Goal: Transaction & Acquisition: Purchase product/service

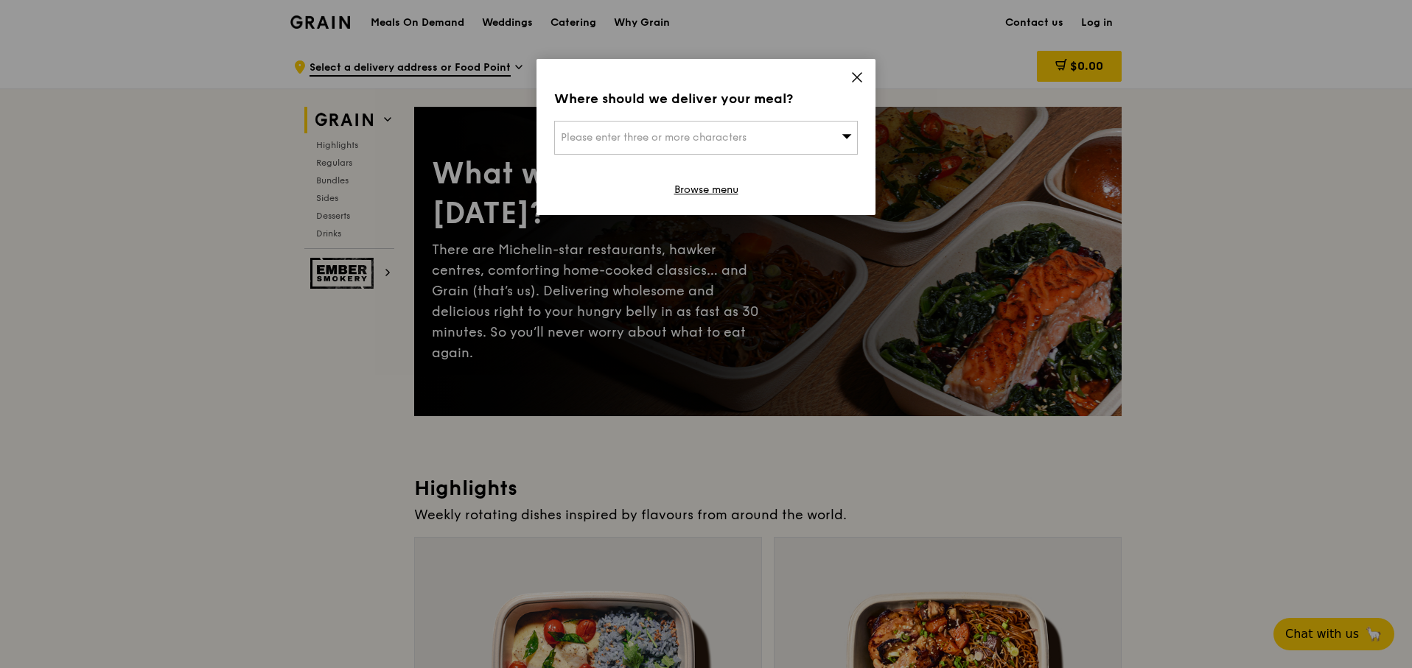
click at [861, 73] on icon at bounding box center [856, 77] width 13 height 13
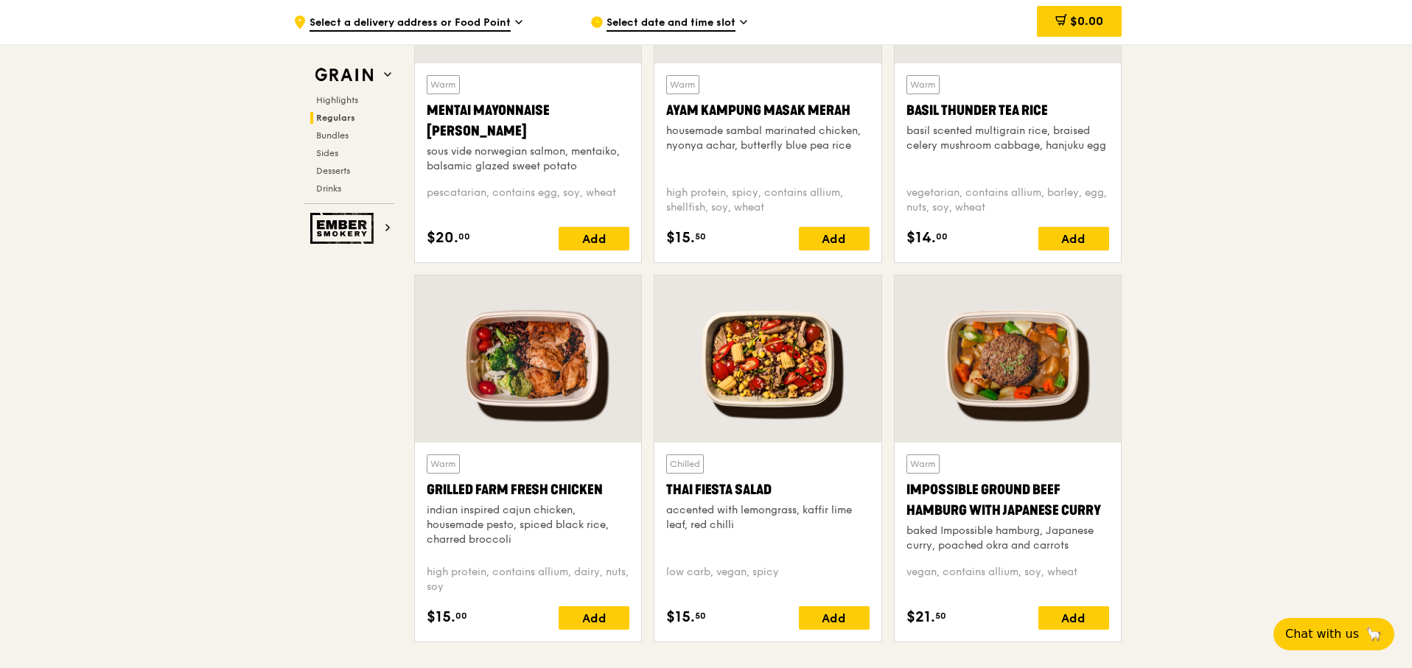
scroll to position [1471, 0]
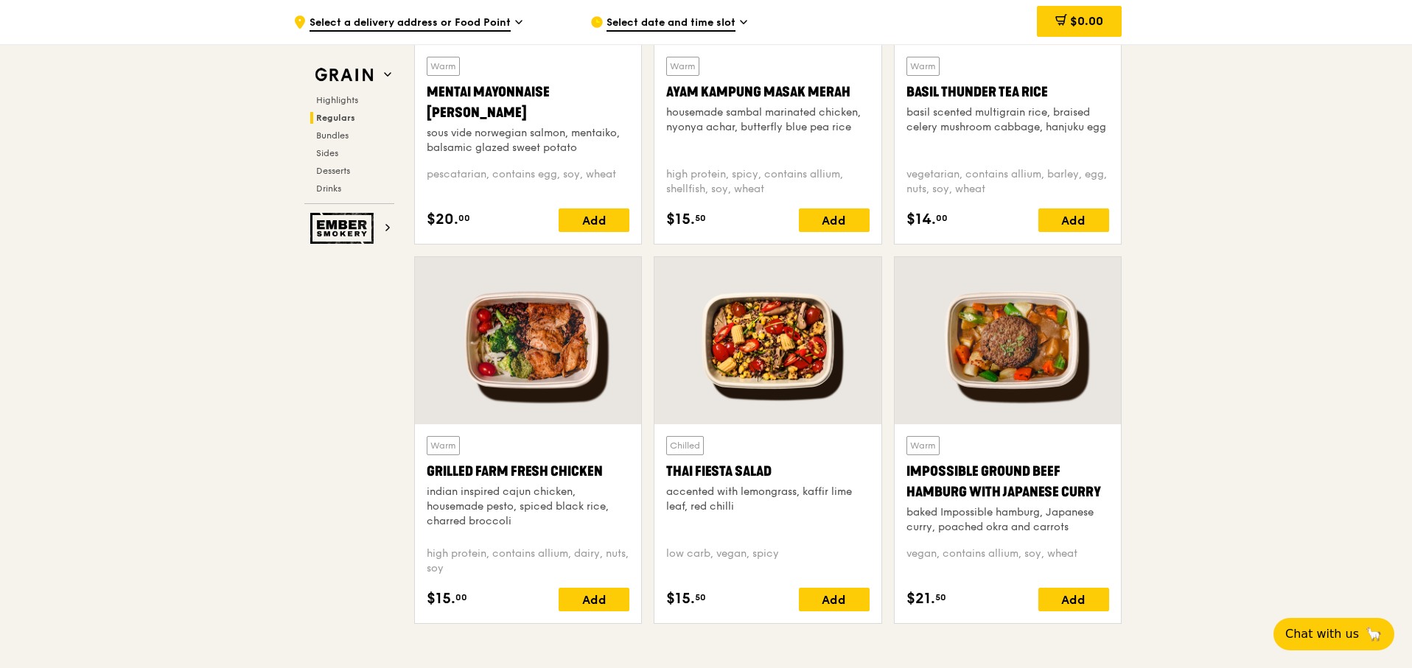
click at [738, 350] on div at bounding box center [767, 340] width 226 height 167
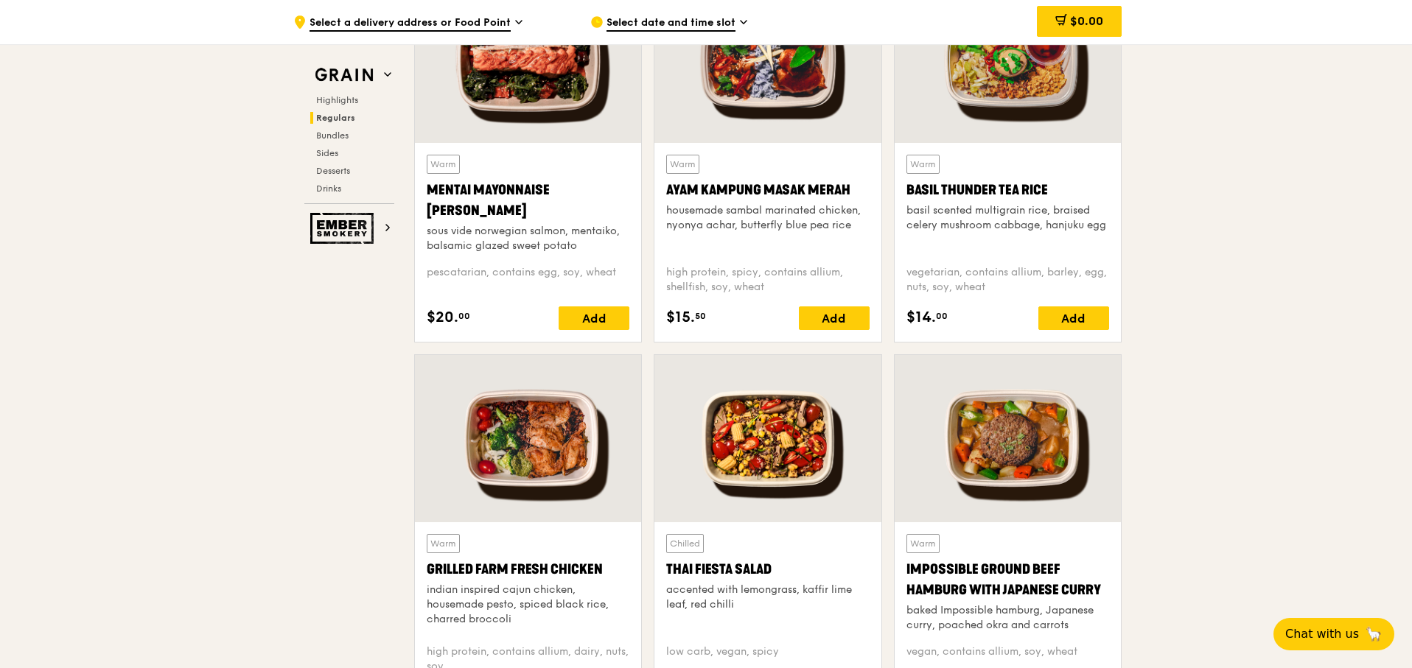
scroll to position [1163, 0]
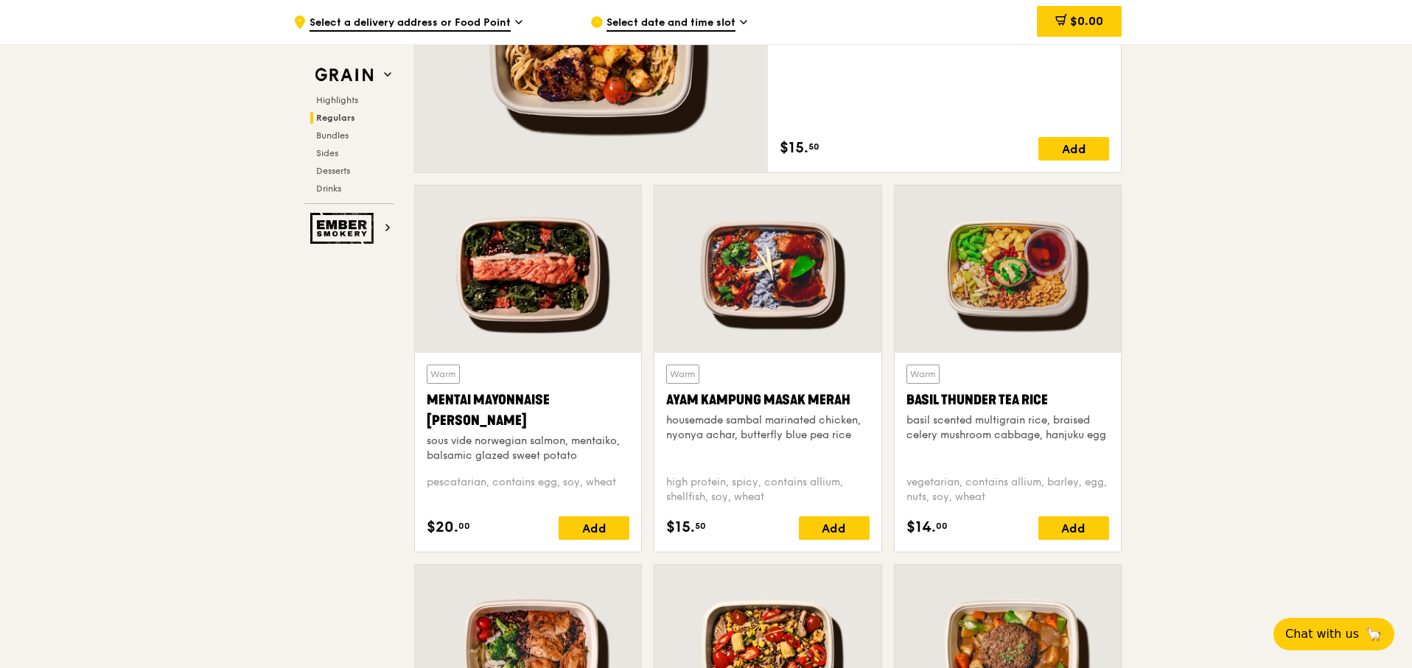
click at [759, 305] on div at bounding box center [767, 269] width 226 height 167
click at [521, 263] on div at bounding box center [528, 269] width 226 height 167
click at [1013, 259] on div at bounding box center [1007, 269] width 226 height 167
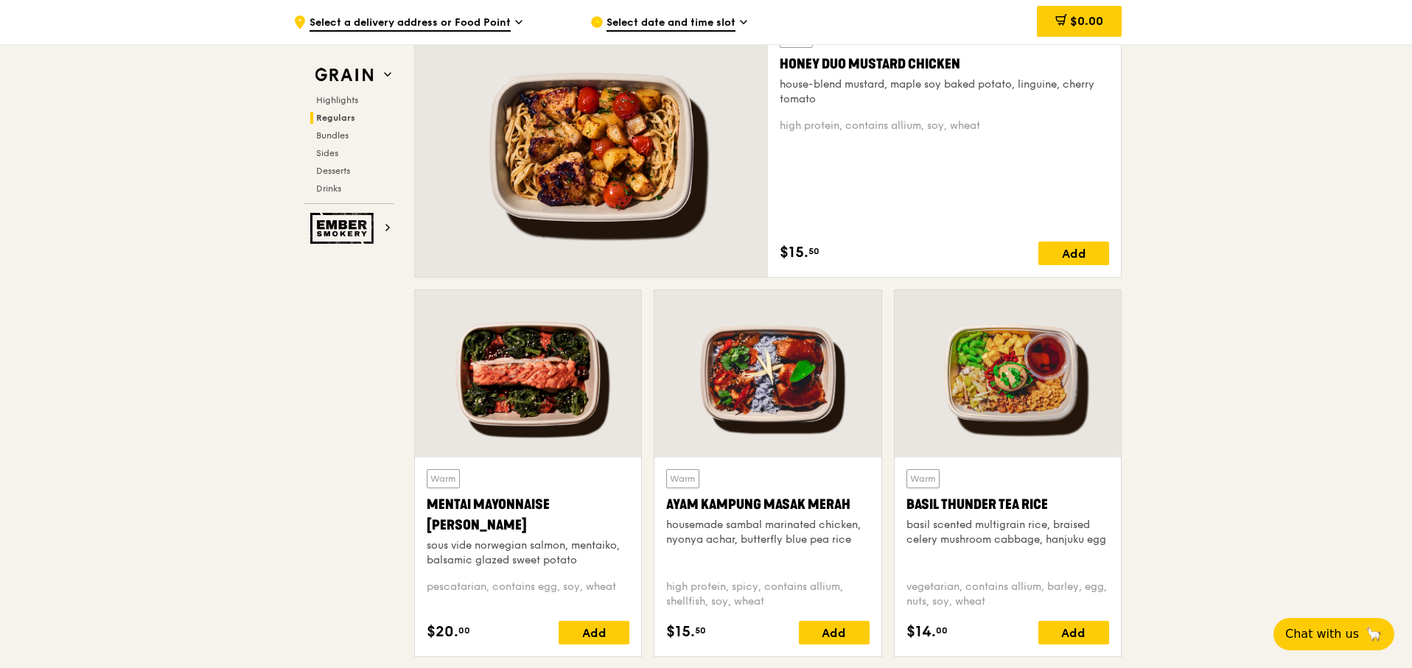
scroll to position [936, 0]
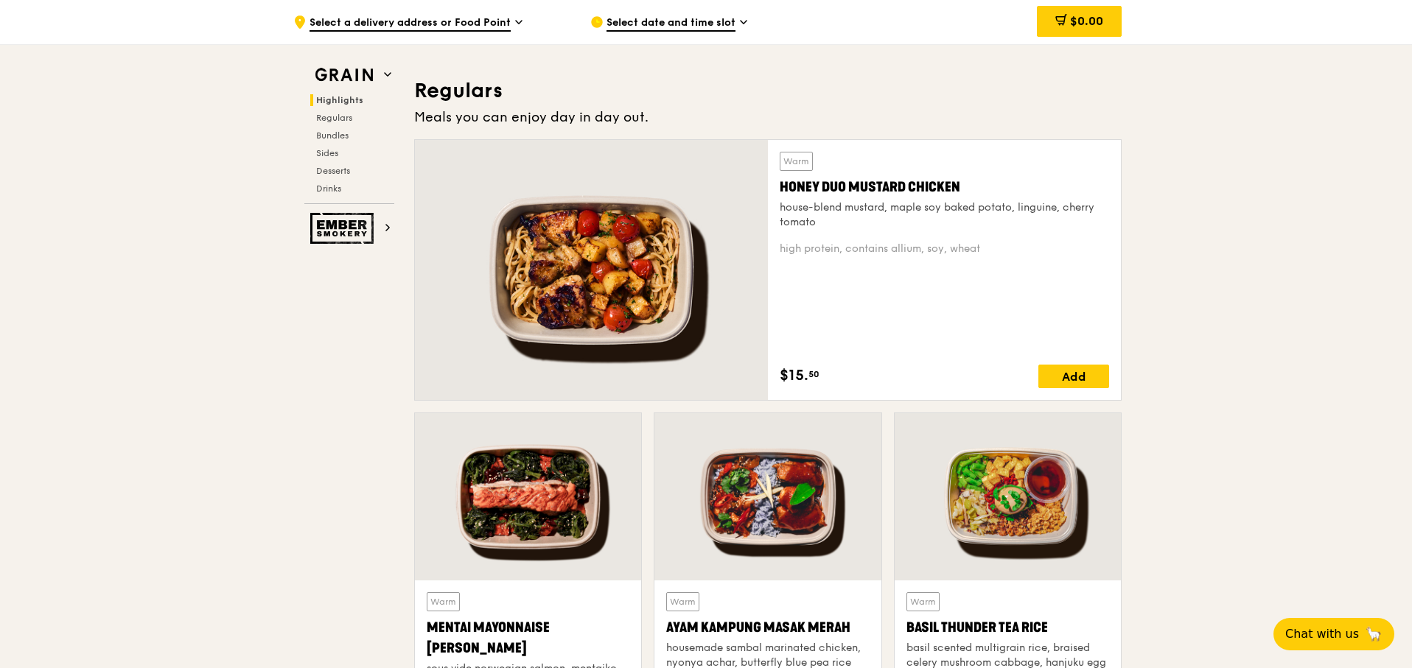
click at [612, 255] on div at bounding box center [591, 270] width 353 height 260
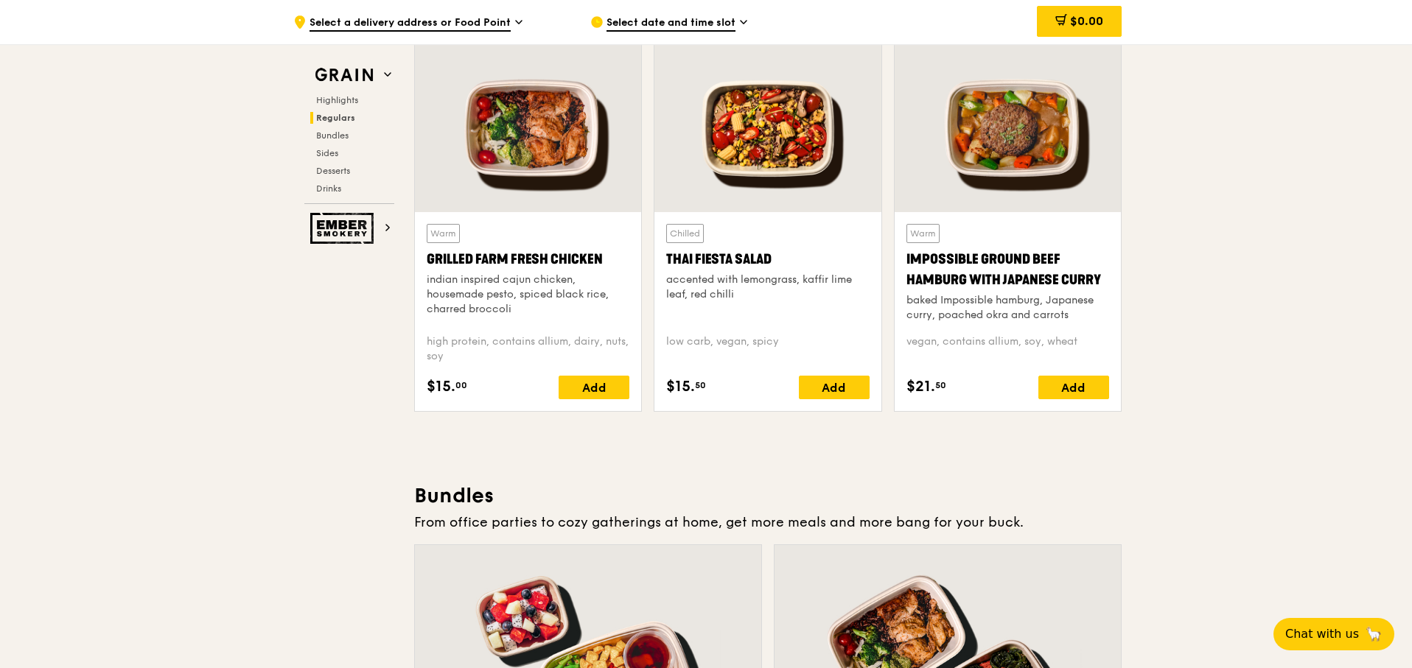
scroll to position [1523, 0]
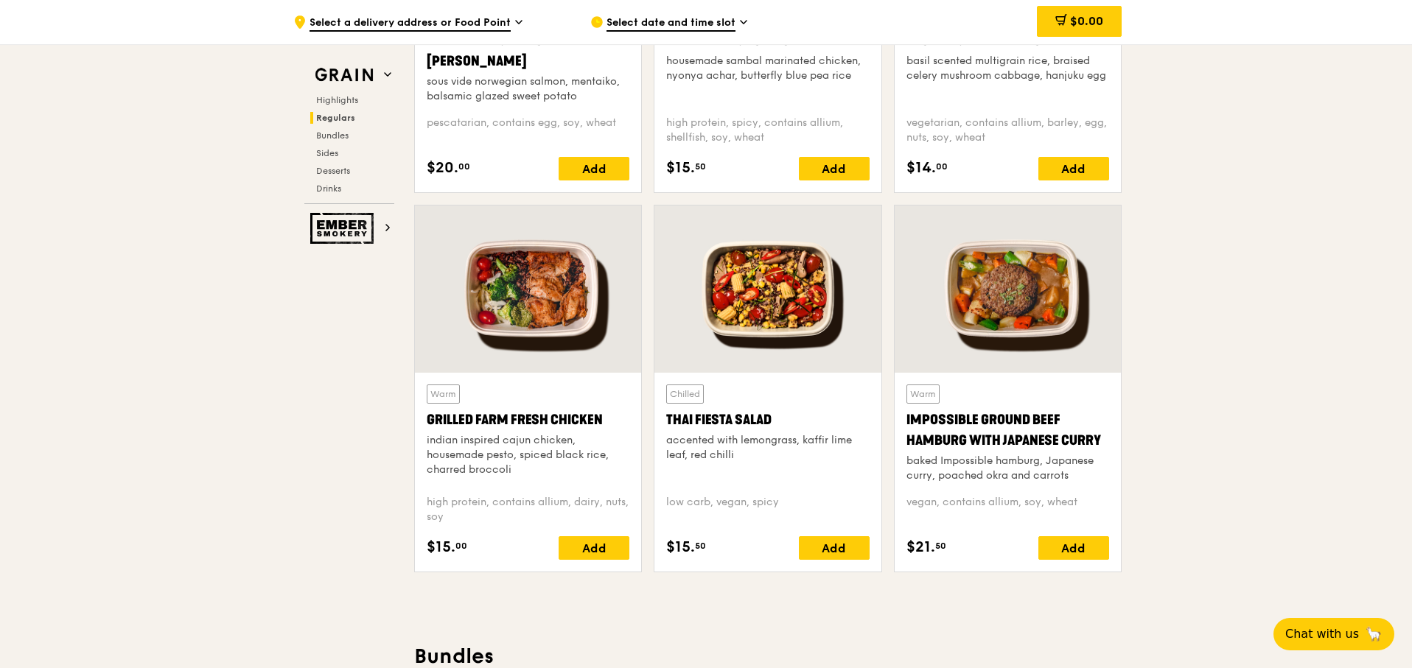
click at [1027, 276] on div at bounding box center [1007, 289] width 226 height 167
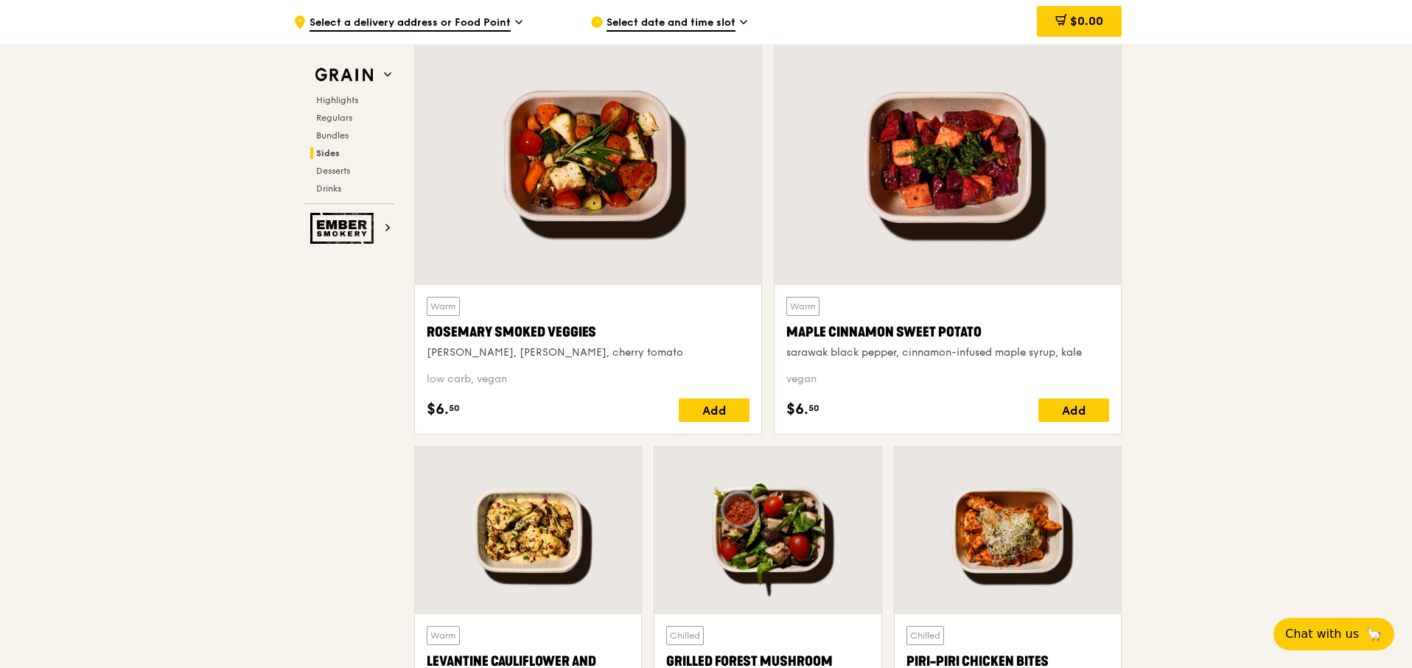
scroll to position [3372, 0]
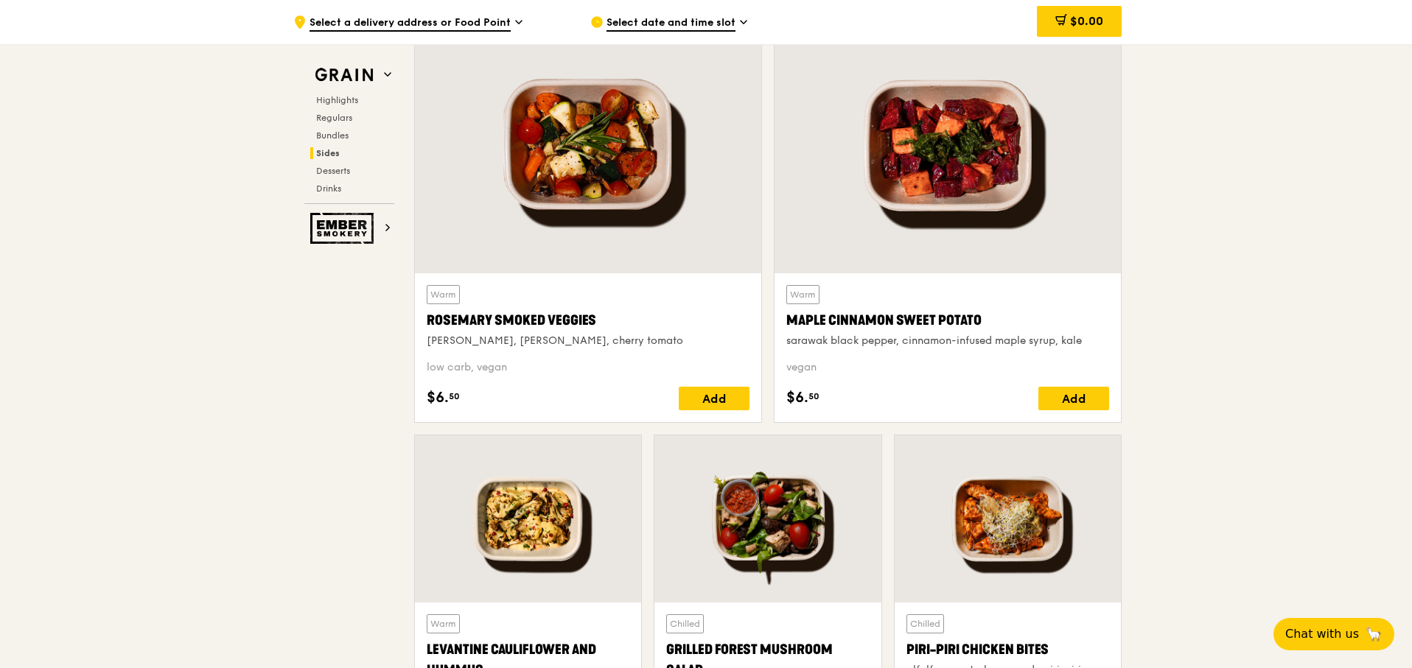
click at [624, 186] on div at bounding box center [588, 146] width 346 height 256
click at [1009, 175] on div at bounding box center [947, 146] width 346 height 256
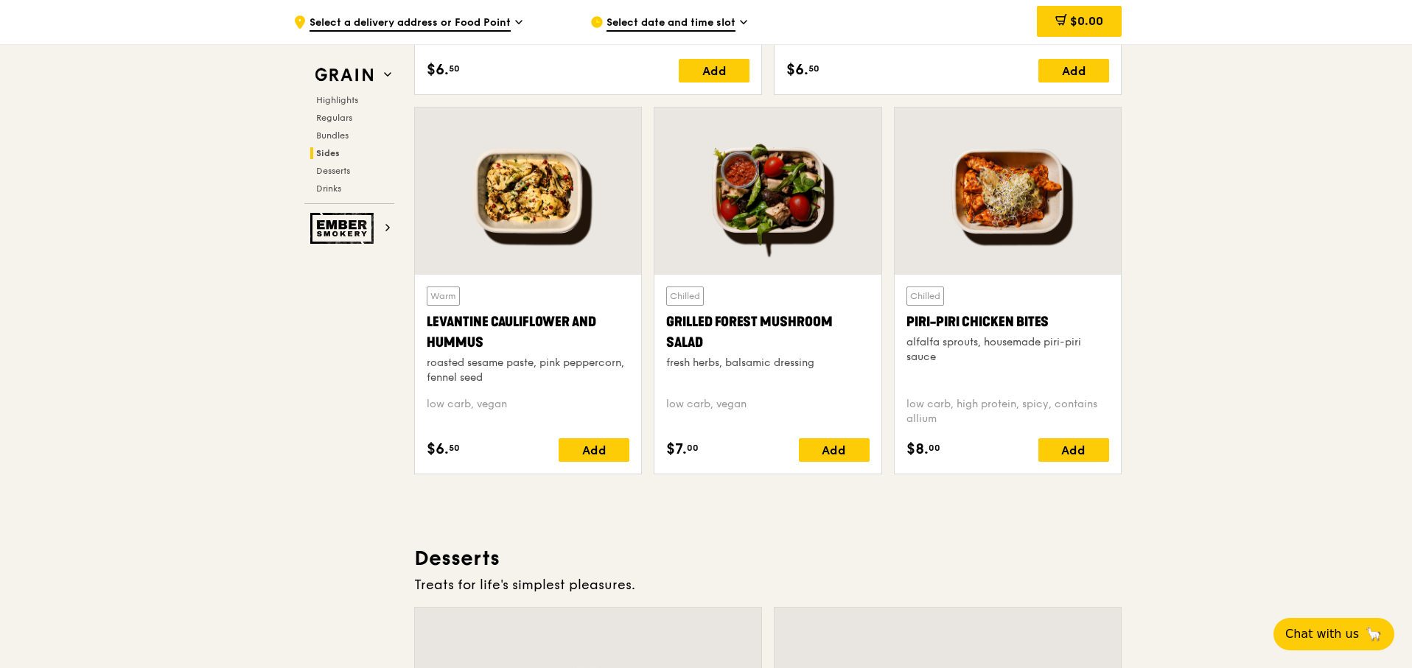
scroll to position [3695, 0]
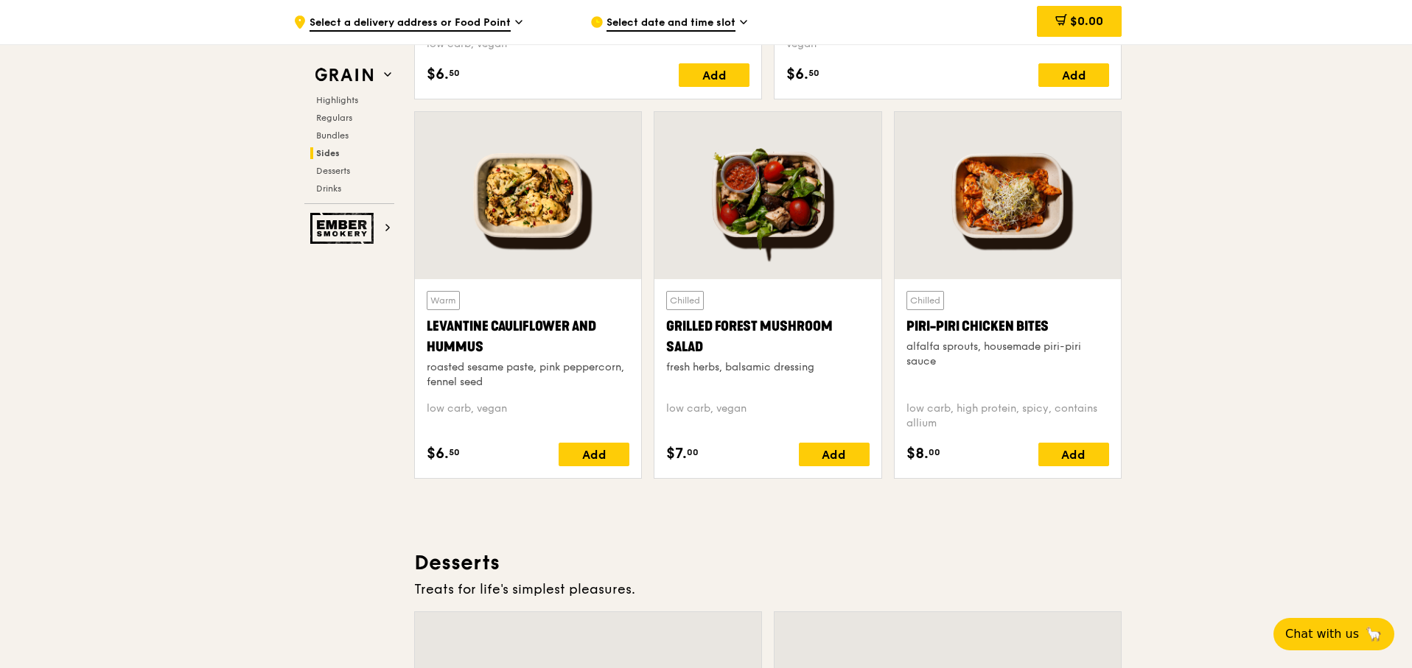
click at [799, 223] on div at bounding box center [767, 195] width 226 height 167
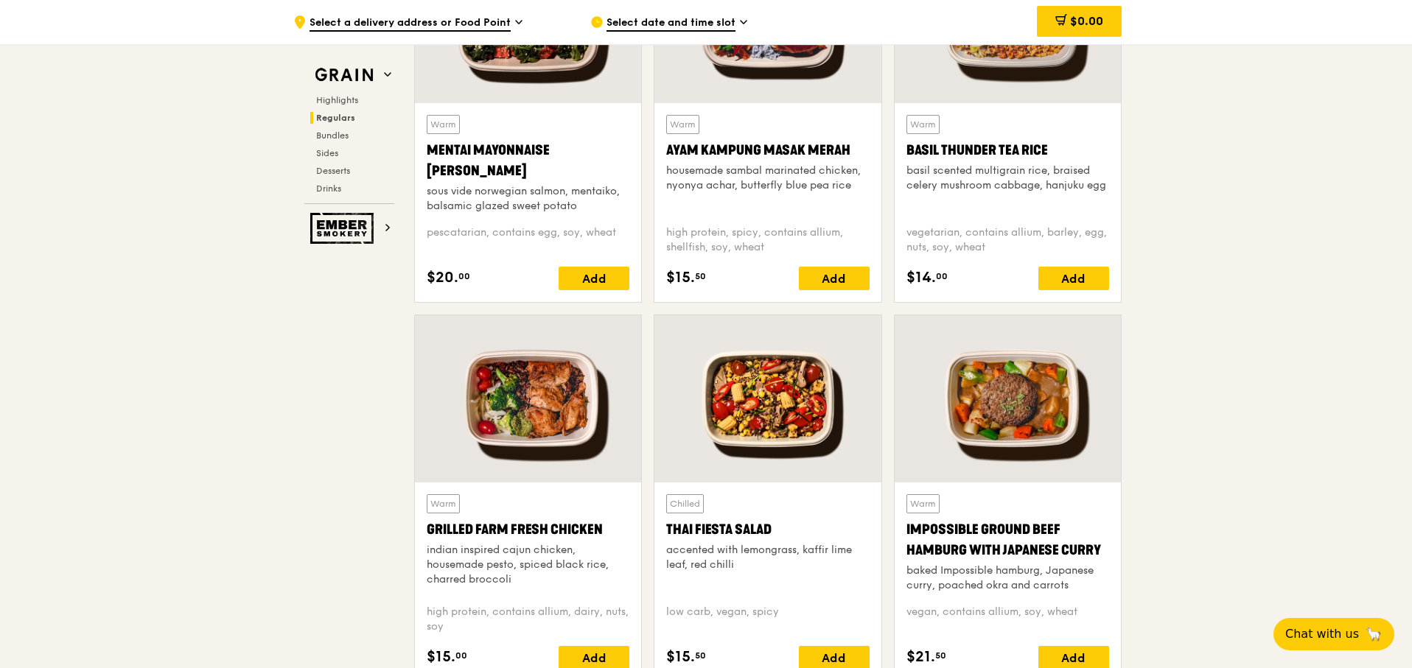
scroll to position [1566, 0]
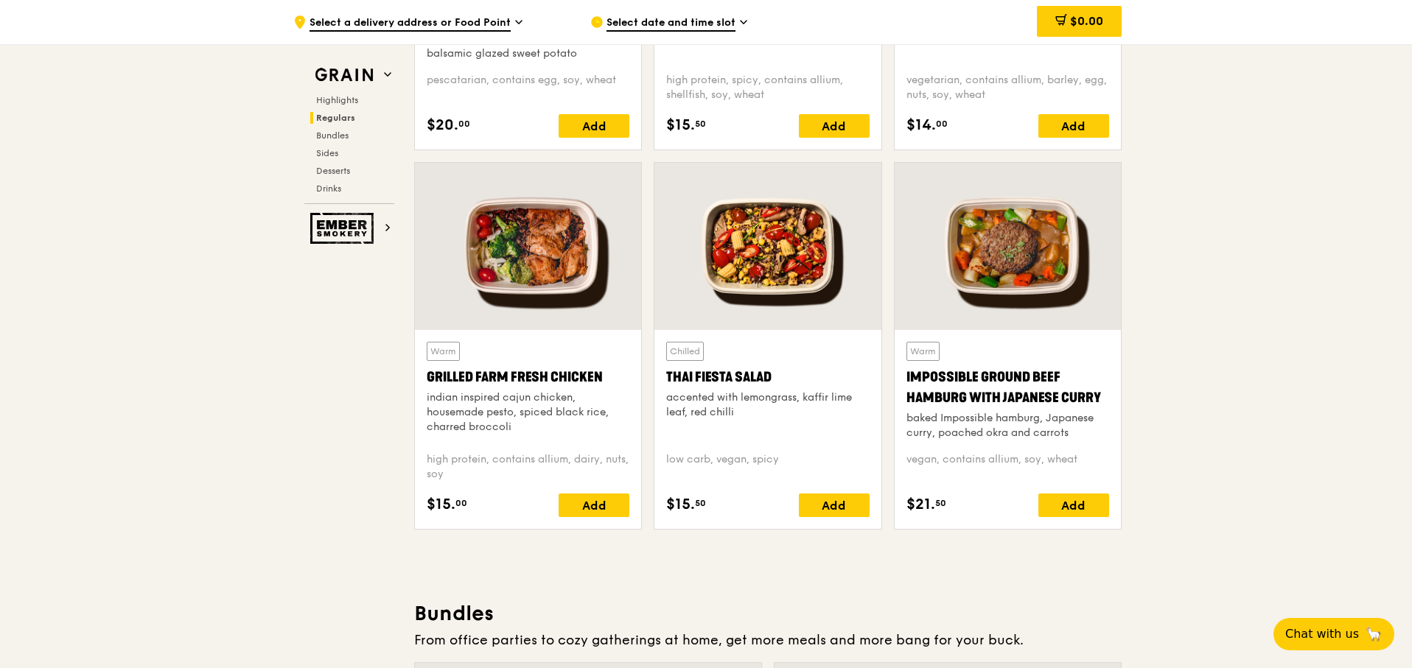
click at [806, 238] on div at bounding box center [767, 246] width 226 height 167
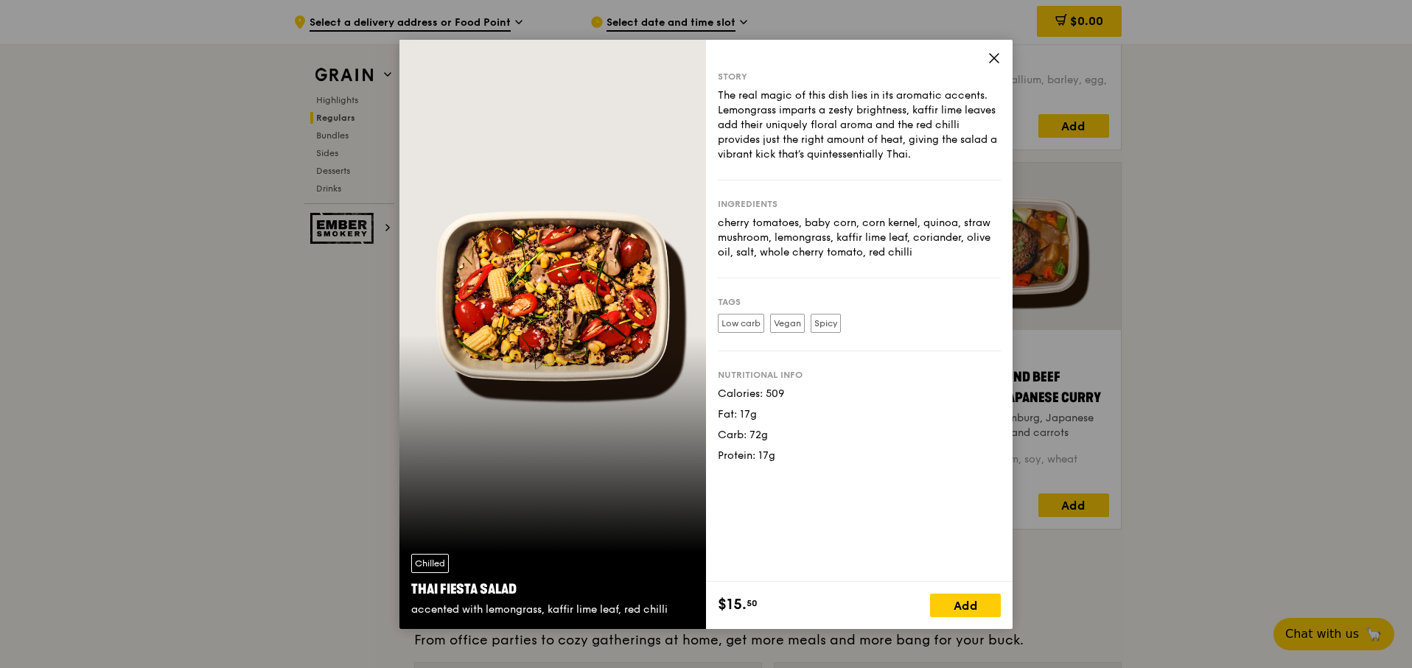
click at [989, 63] on icon at bounding box center [993, 58] width 13 height 13
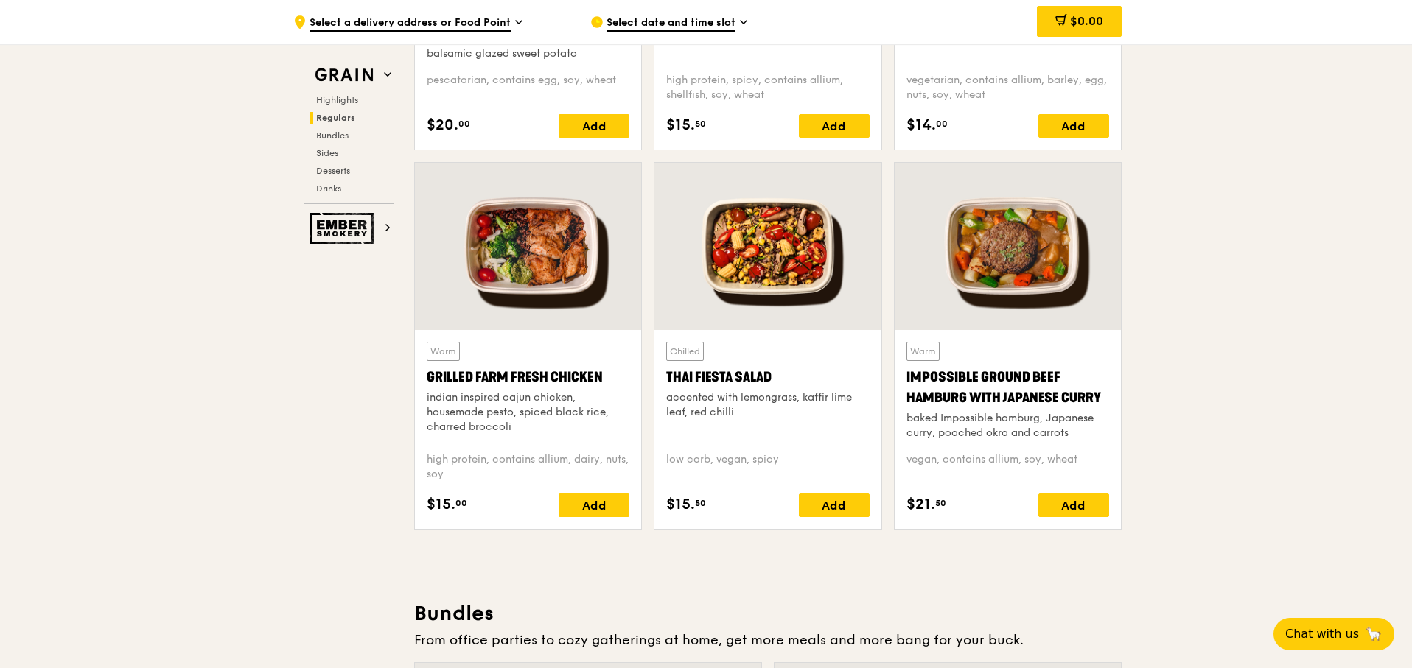
click at [551, 282] on div at bounding box center [528, 246] width 226 height 167
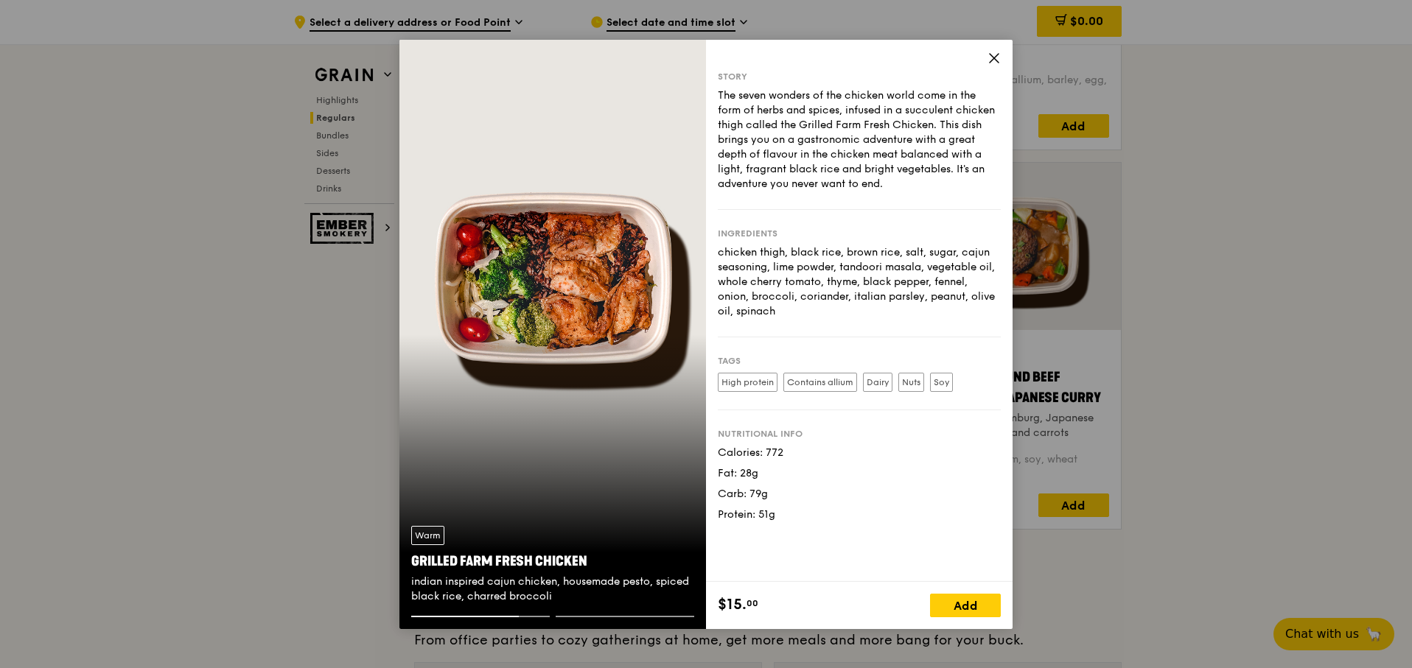
click at [970, 66] on div "Story The seven wonders of the chicken world come in the form of herbs and spic…" at bounding box center [859, 311] width 307 height 542
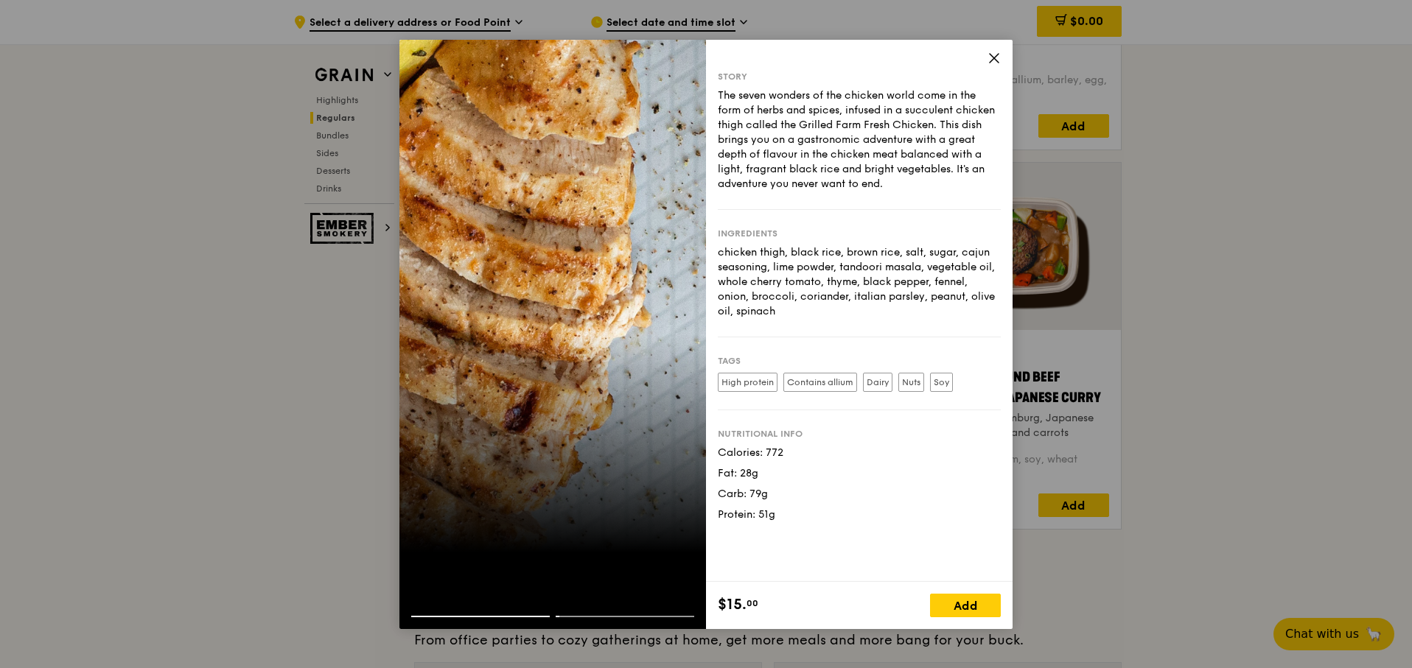
click at [1004, 58] on div "Story The seven wonders of the chicken world come in the form of herbs and spic…" at bounding box center [859, 311] width 307 height 542
click at [995, 61] on icon at bounding box center [993, 58] width 13 height 13
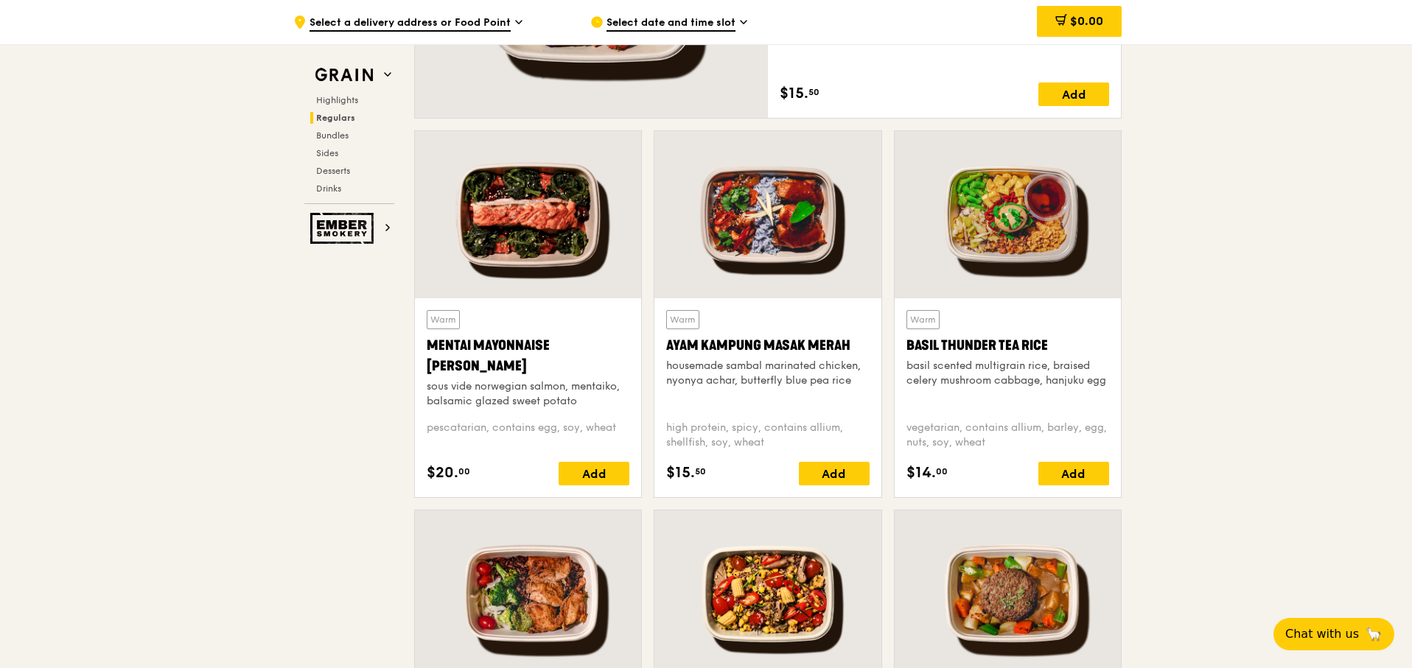
scroll to position [1216, 0]
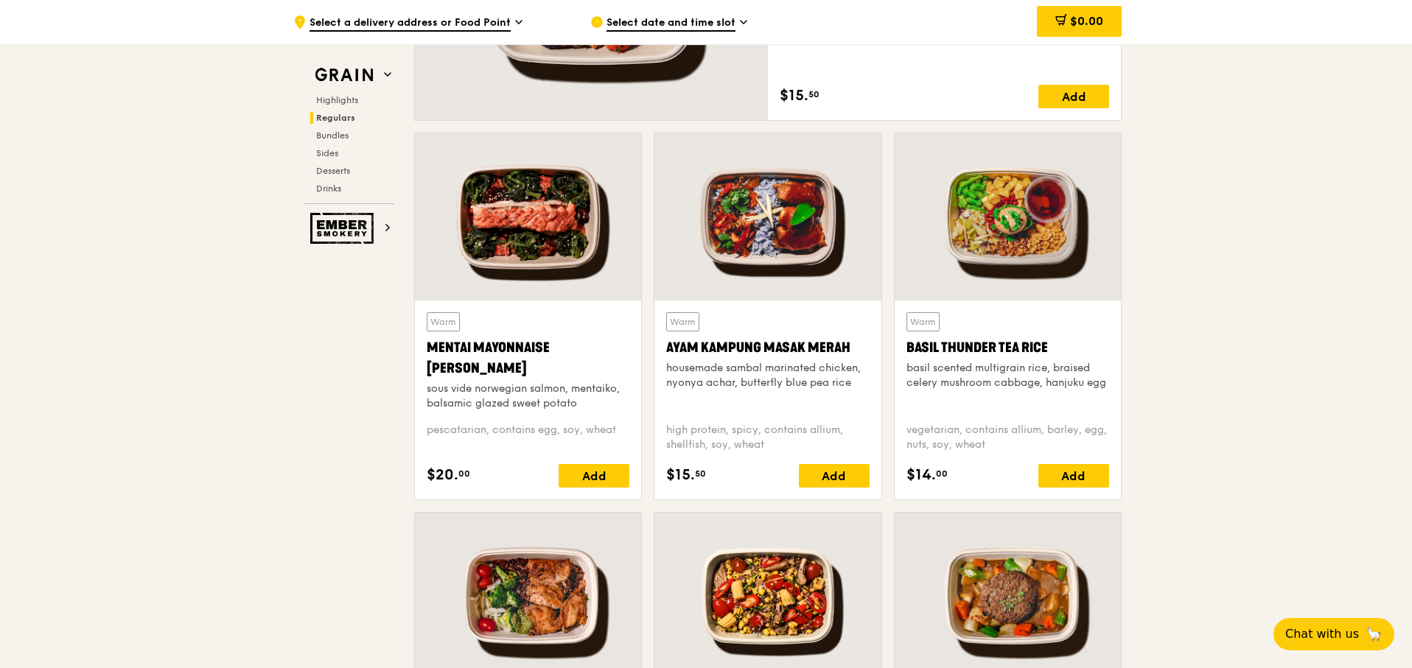
click at [528, 232] on div at bounding box center [528, 216] width 226 height 167
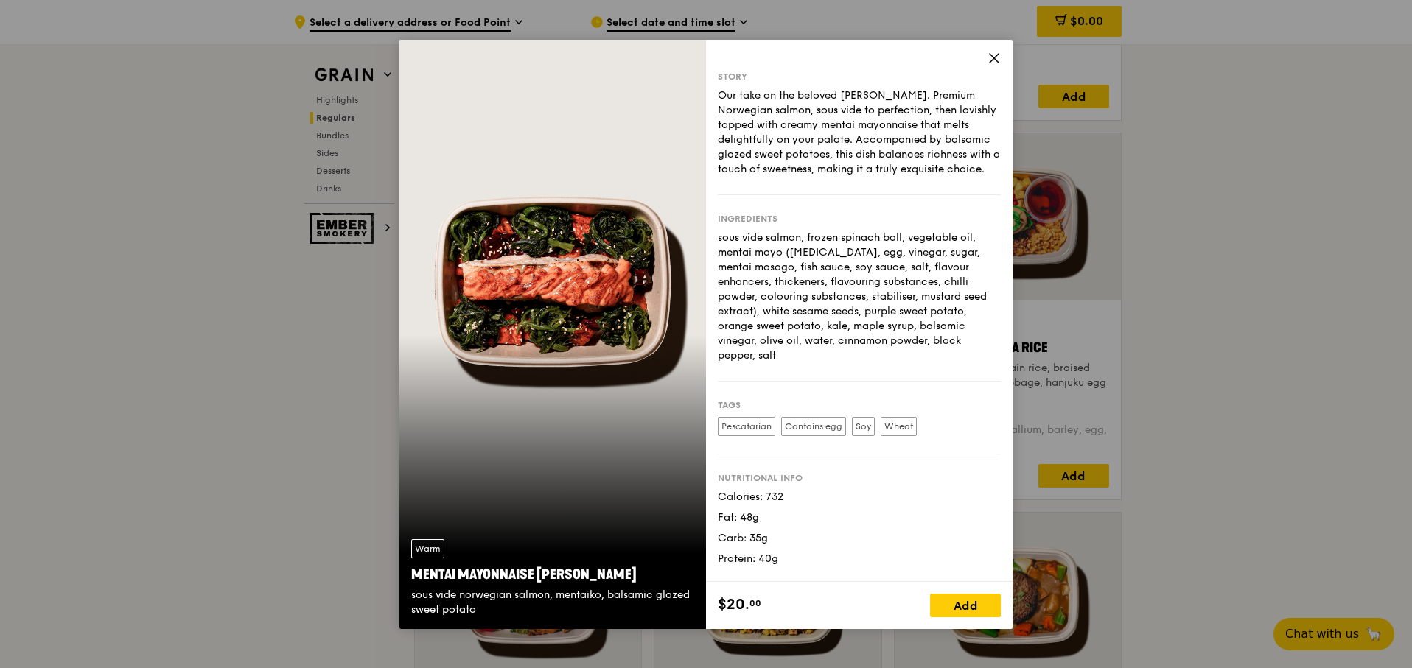
click at [992, 52] on icon at bounding box center [993, 58] width 13 height 13
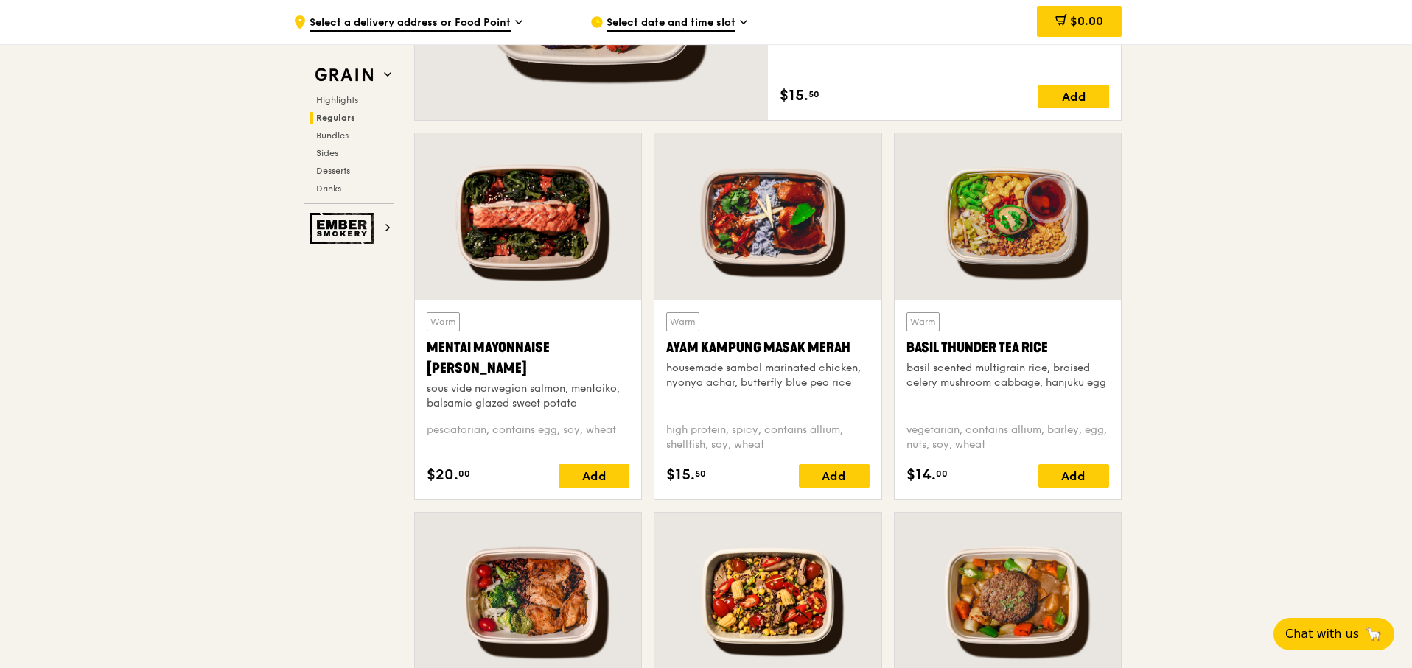
click at [1018, 223] on div at bounding box center [1007, 216] width 226 height 167
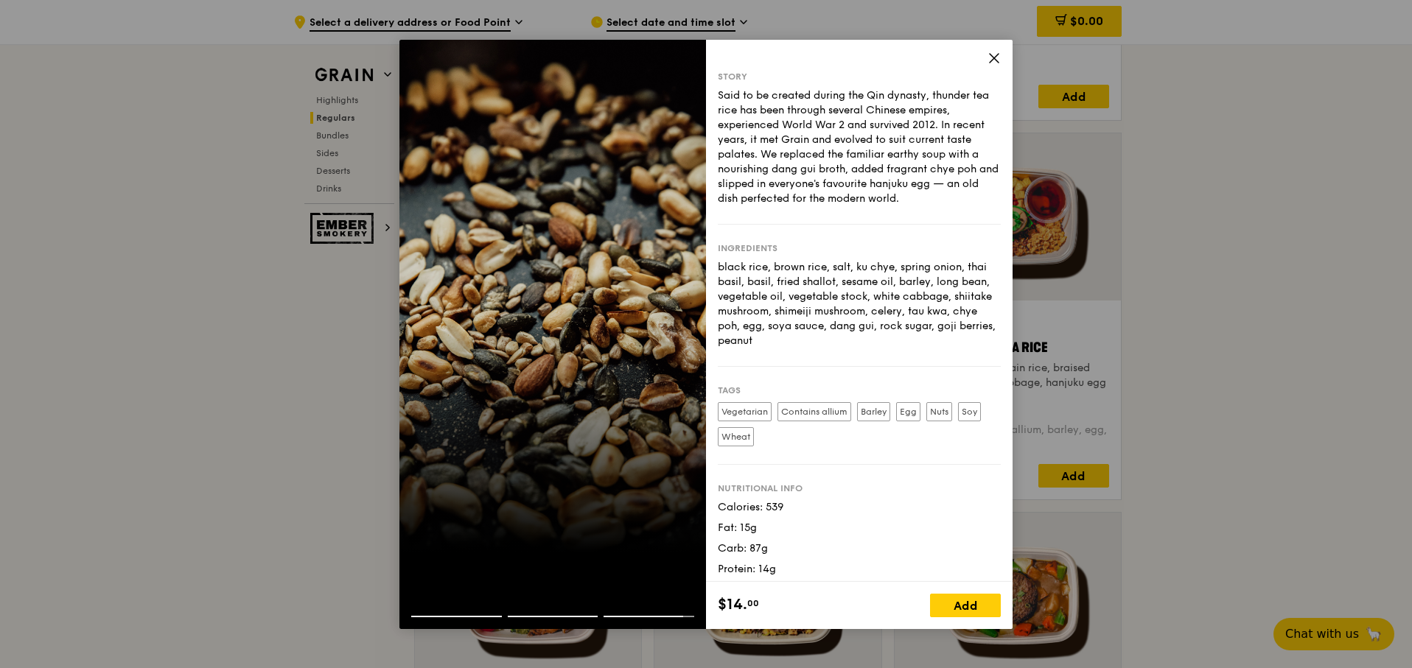
click at [993, 59] on icon at bounding box center [993, 58] width 13 height 13
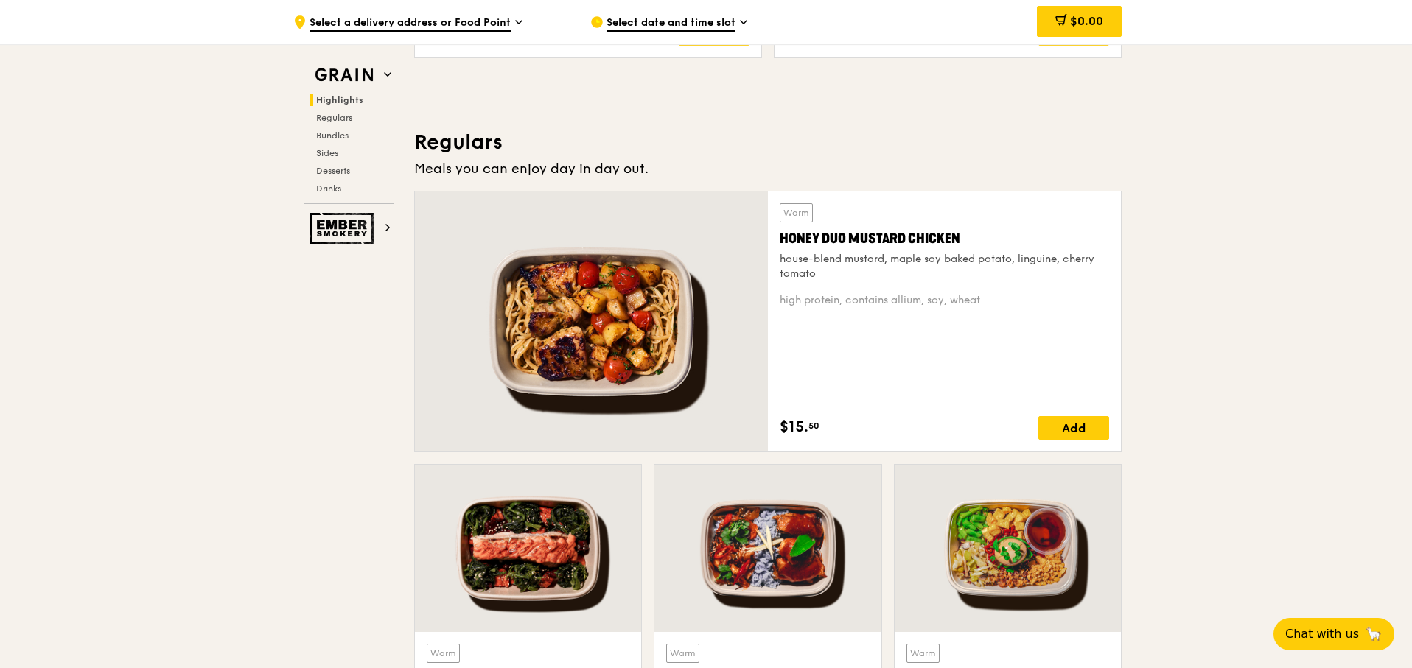
scroll to position [726, 0]
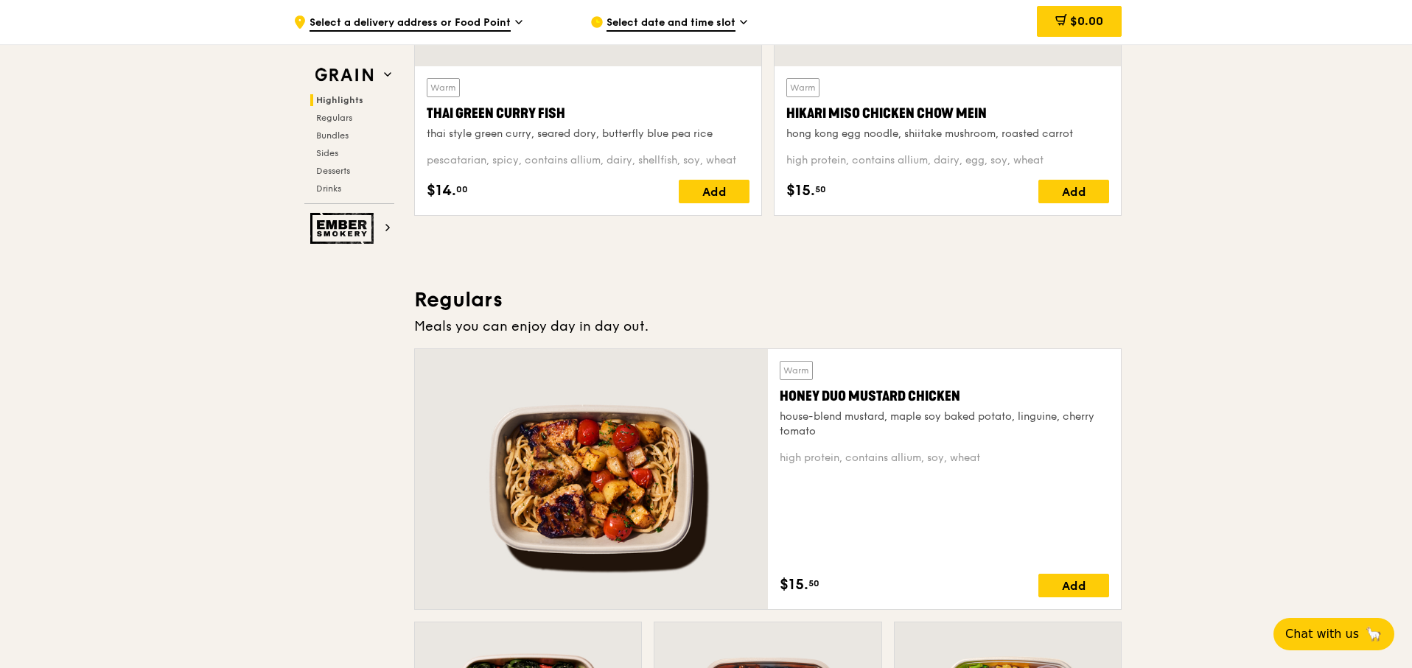
click at [634, 476] on div at bounding box center [591, 479] width 353 height 260
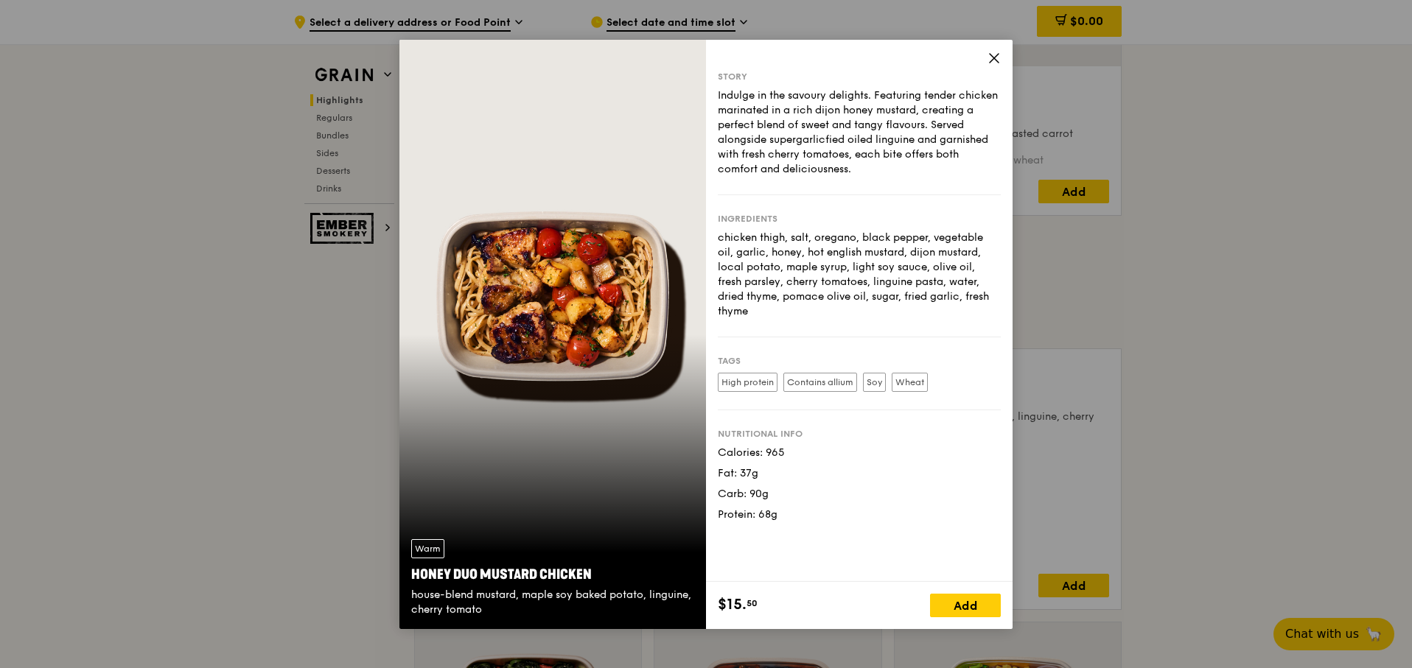
click at [992, 63] on icon at bounding box center [993, 58] width 13 height 13
